Goal: Check status: Check status

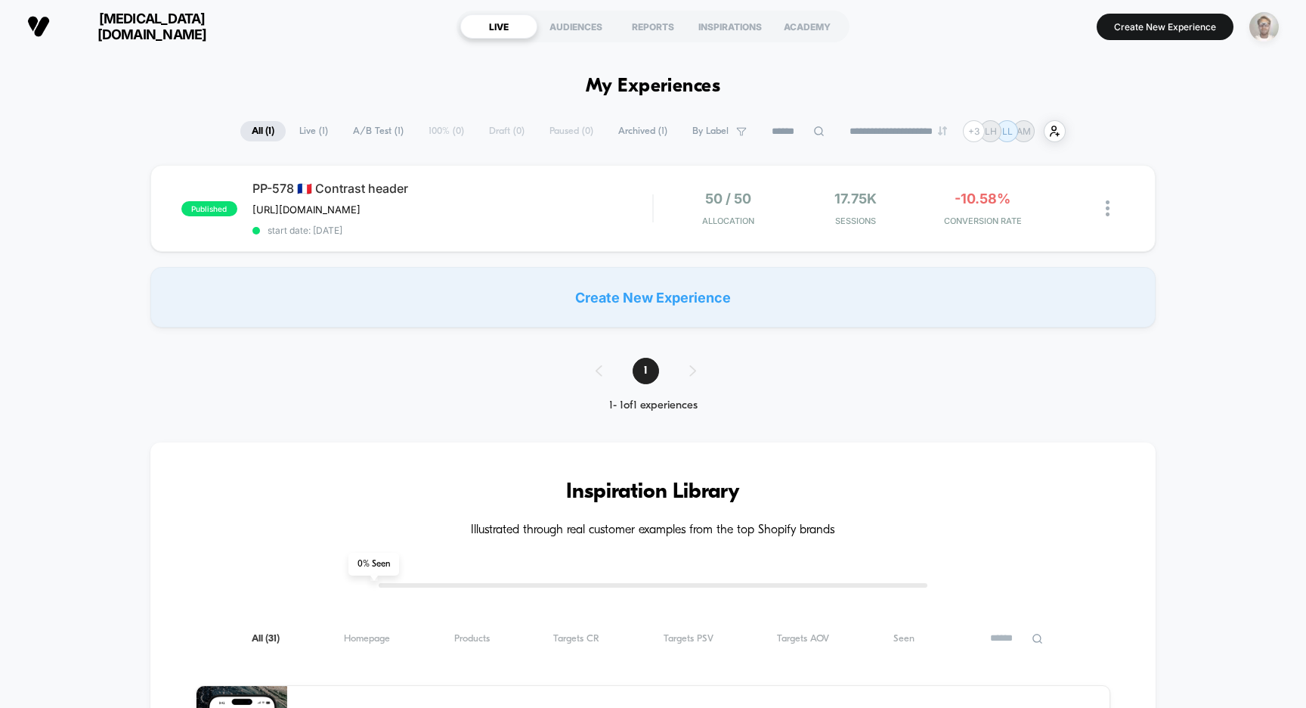
click at [1265, 26] on img "button" at bounding box center [1264, 26] width 29 height 29
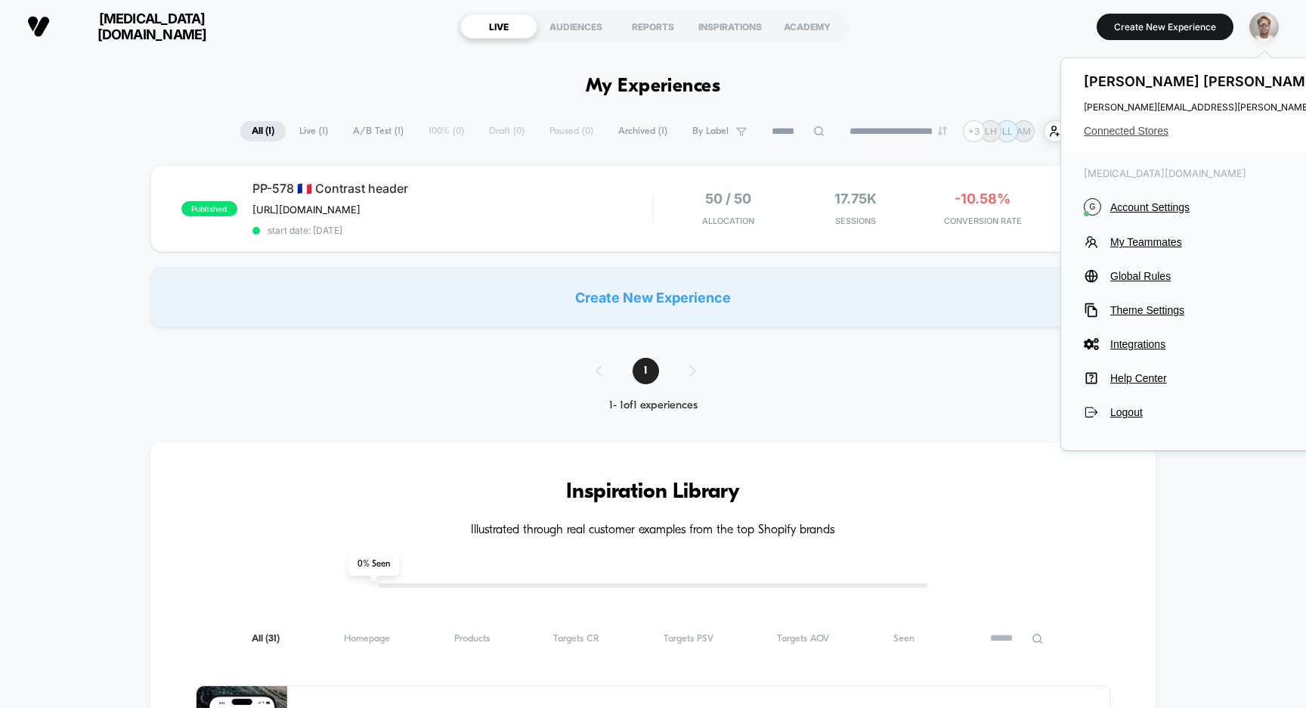
click at [1148, 131] on span "Connected Stores" at bounding box center [1271, 131] width 374 height 12
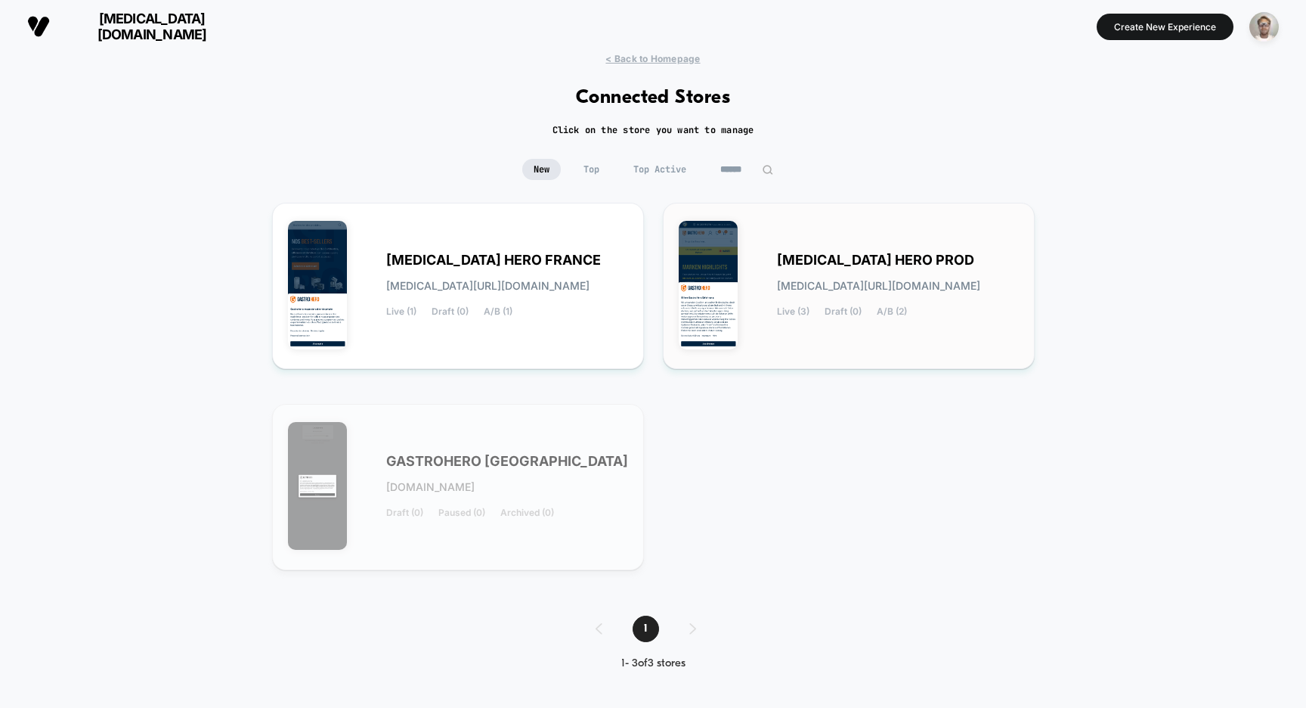
click at [825, 255] on span "[MEDICAL_DATA] HERO PROD" at bounding box center [875, 260] width 197 height 11
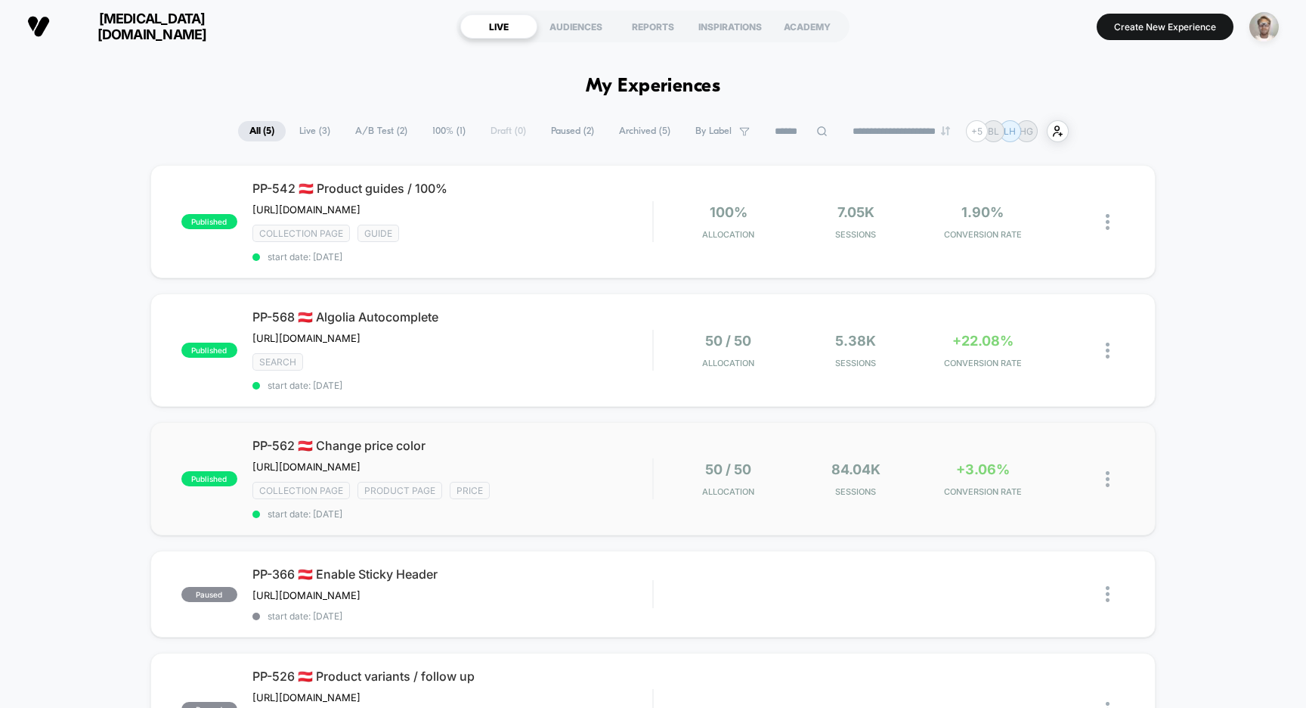
click at [813, 503] on div "published PP-562 🇦🇹 Change price color [URL][DOMAIN_NAME] Click to edit experie…" at bounding box center [653, 478] width 1006 height 113
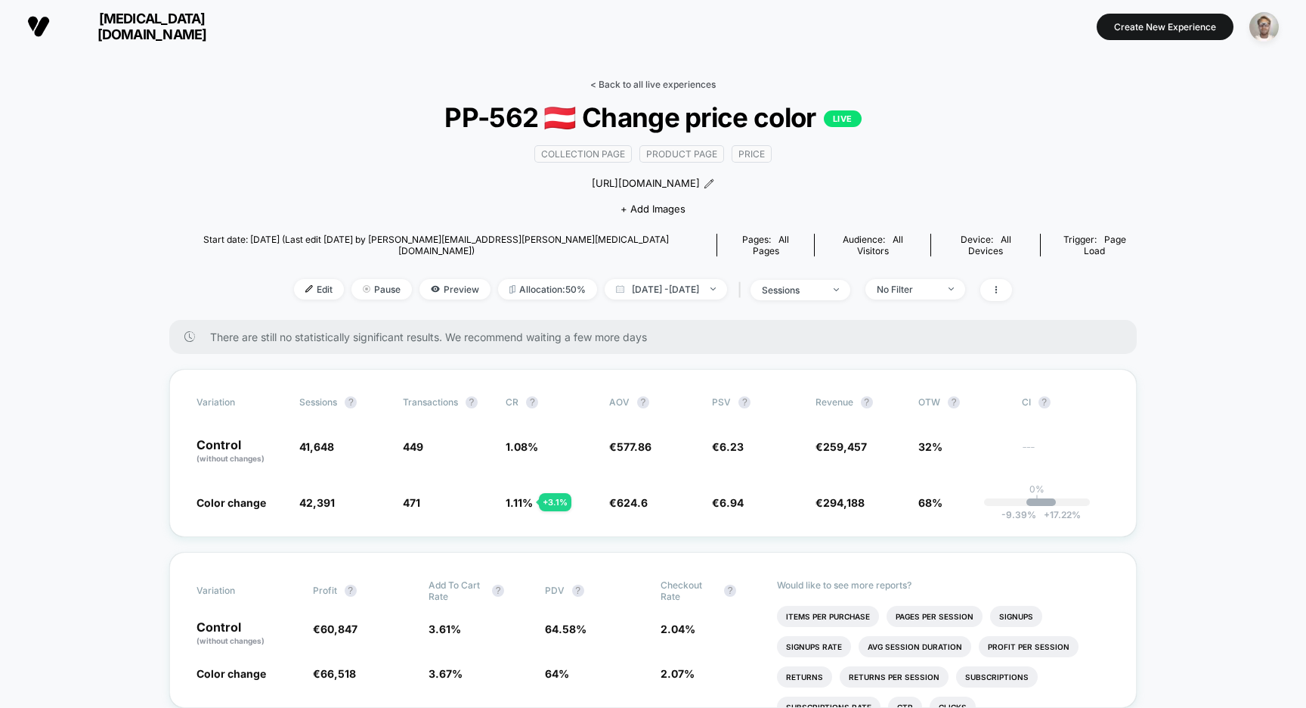
click at [634, 83] on link "< Back to all live experiences" at bounding box center [652, 84] width 125 height 11
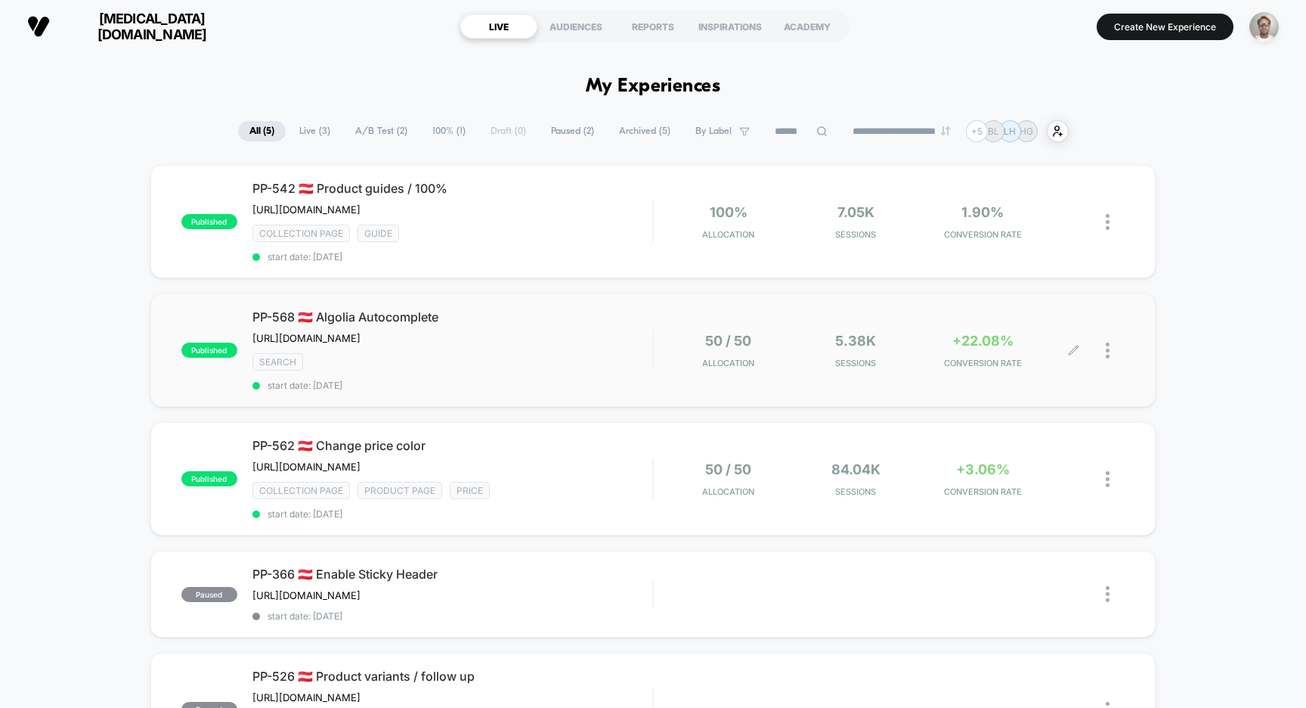
click at [916, 354] on div "50 / 50 Allocation 5.38k Sessions +22.08% CONVERSION RATE" at bounding box center [871, 351] width 405 height 36
